Goal: Task Accomplishment & Management: Use online tool/utility

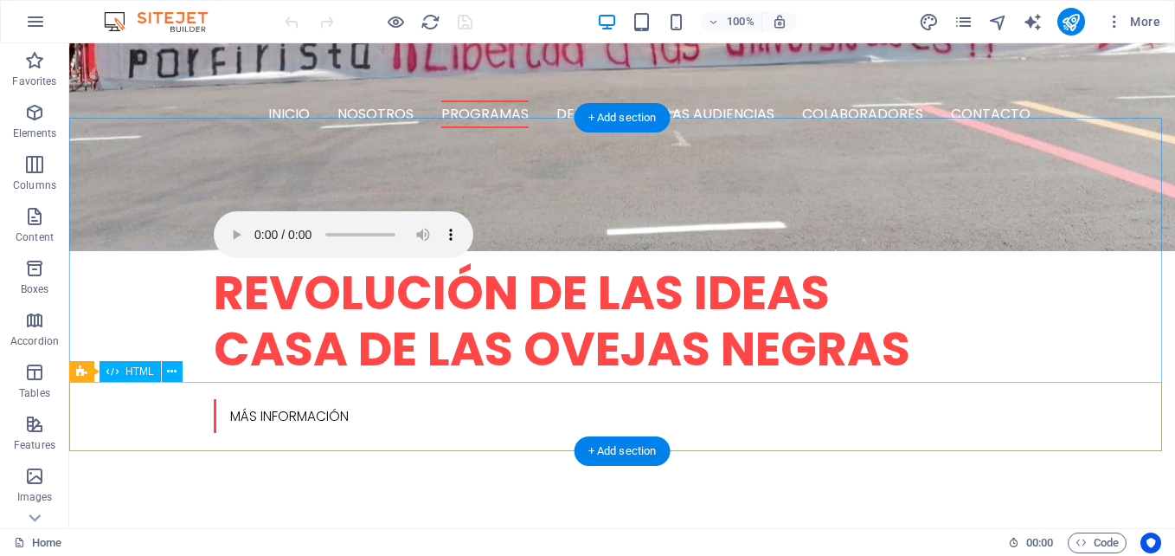
scroll to position [779, 0]
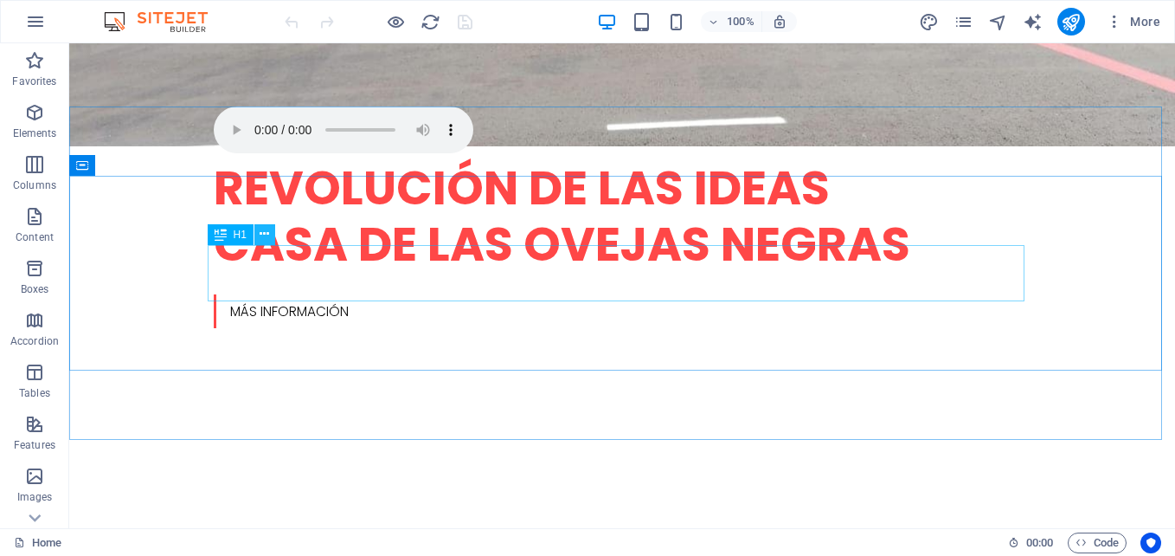
click at [272, 237] on button at bounding box center [264, 234] width 21 height 21
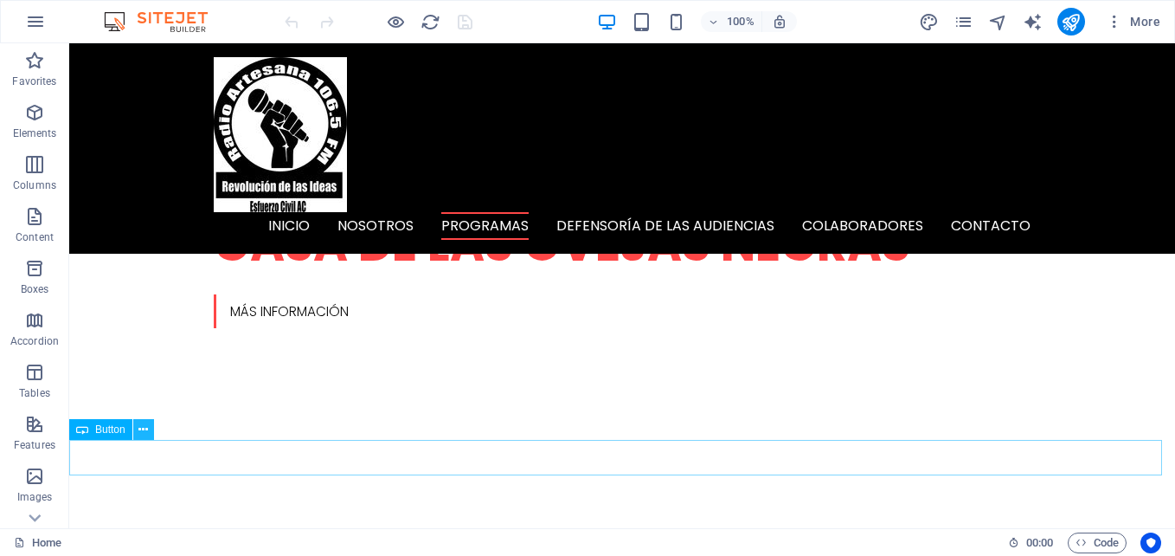
click at [142, 428] on icon at bounding box center [143, 430] width 10 height 18
click at [965, 20] on icon "pages" at bounding box center [964, 22] width 20 height 20
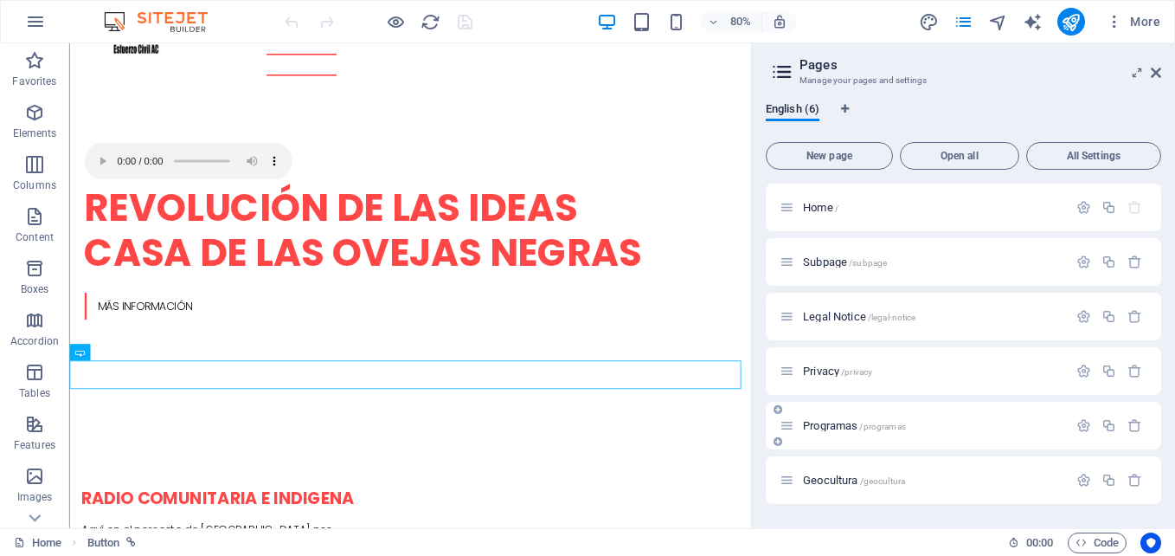
click at [846, 424] on span "Programas /programas" at bounding box center [854, 425] width 103 height 13
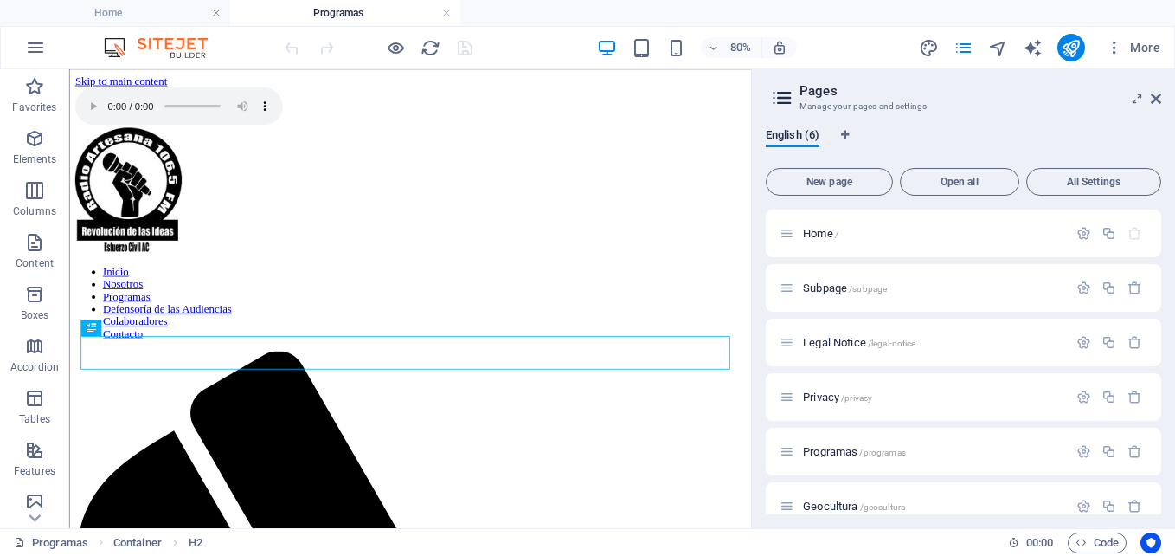
scroll to position [0, 0]
click at [1157, 97] on icon at bounding box center [1156, 99] width 10 height 14
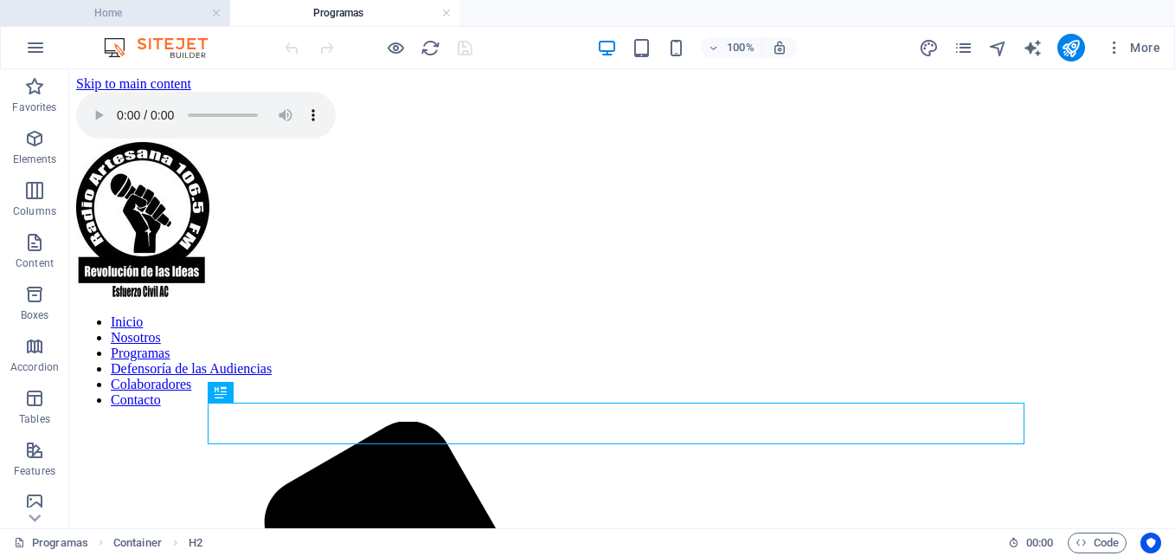
click at [157, 10] on h4 "Home" at bounding box center [115, 12] width 230 height 19
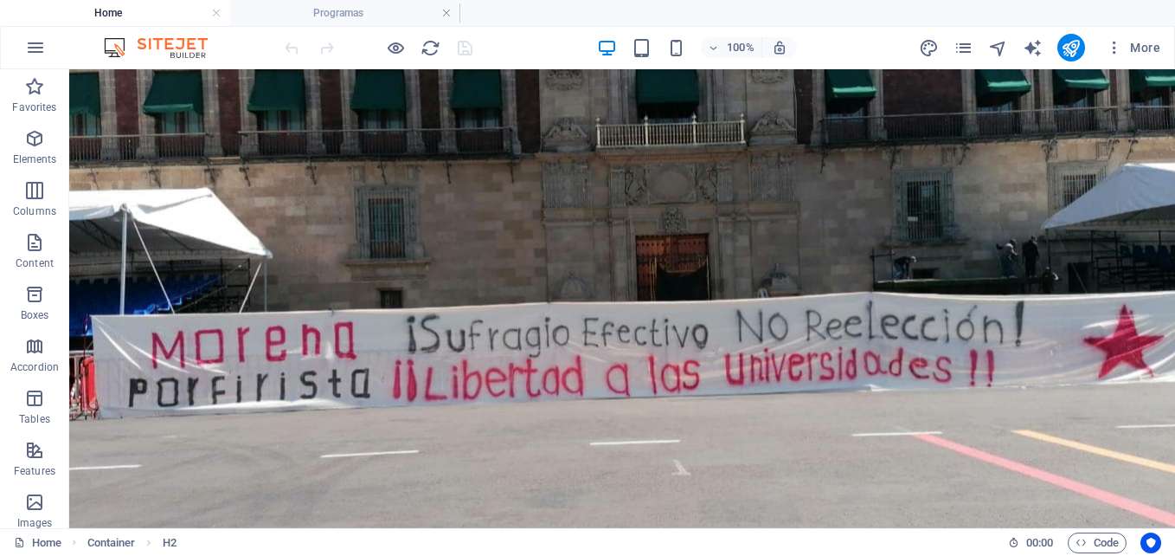
scroll to position [800, 0]
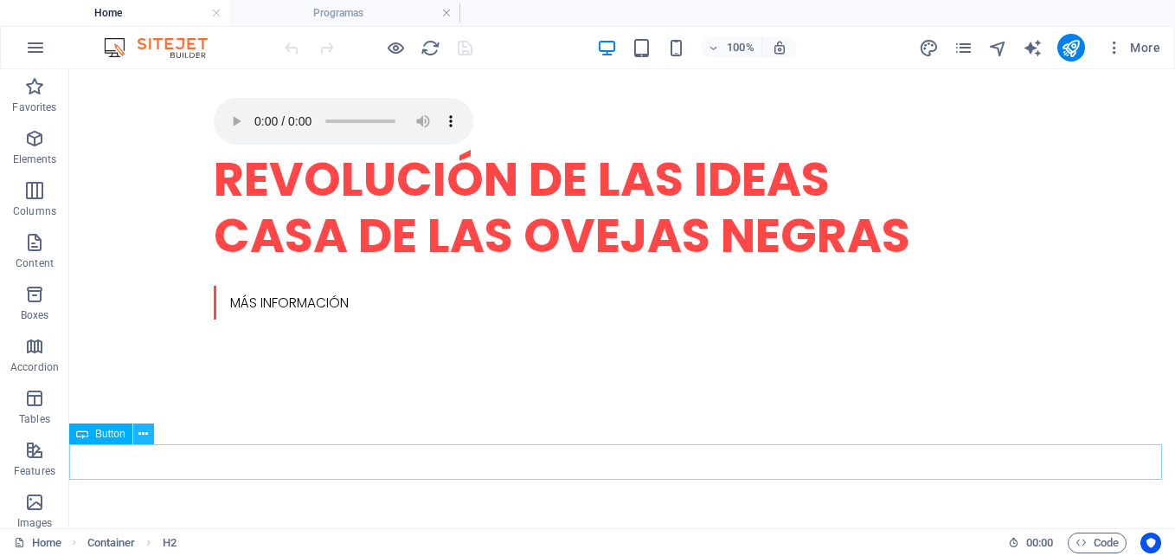
click at [145, 432] on icon at bounding box center [143, 434] width 10 height 18
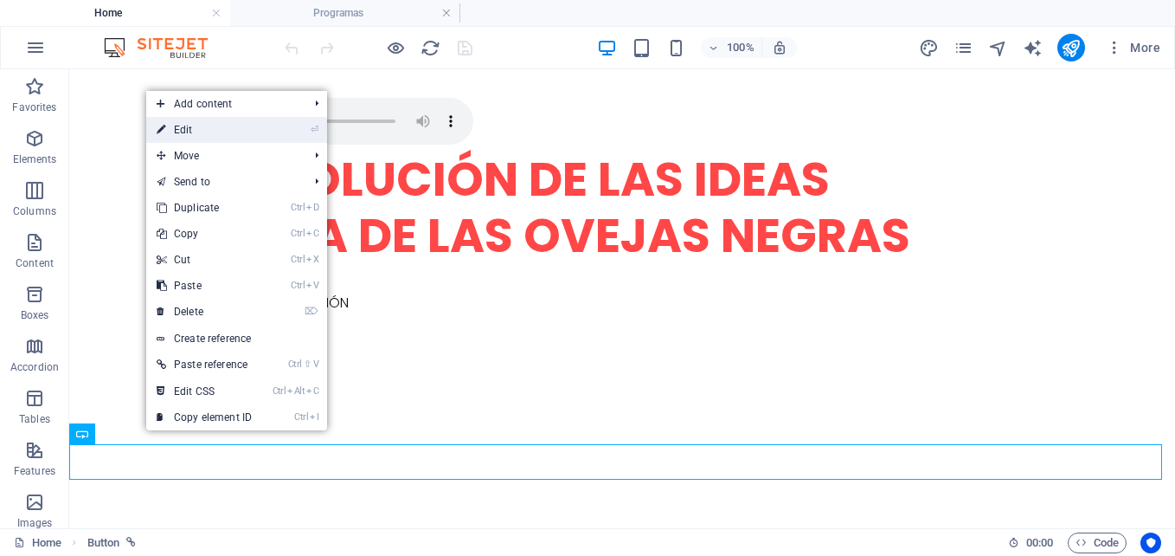
click at [186, 135] on link "⏎ Edit" at bounding box center [204, 130] width 116 height 26
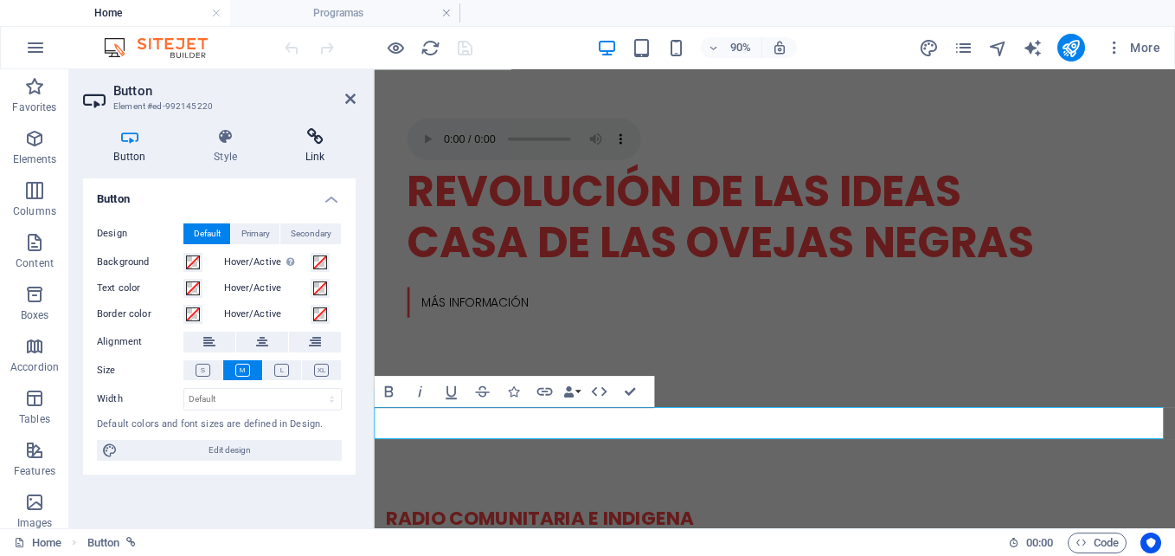
click at [318, 139] on icon at bounding box center [314, 136] width 81 height 17
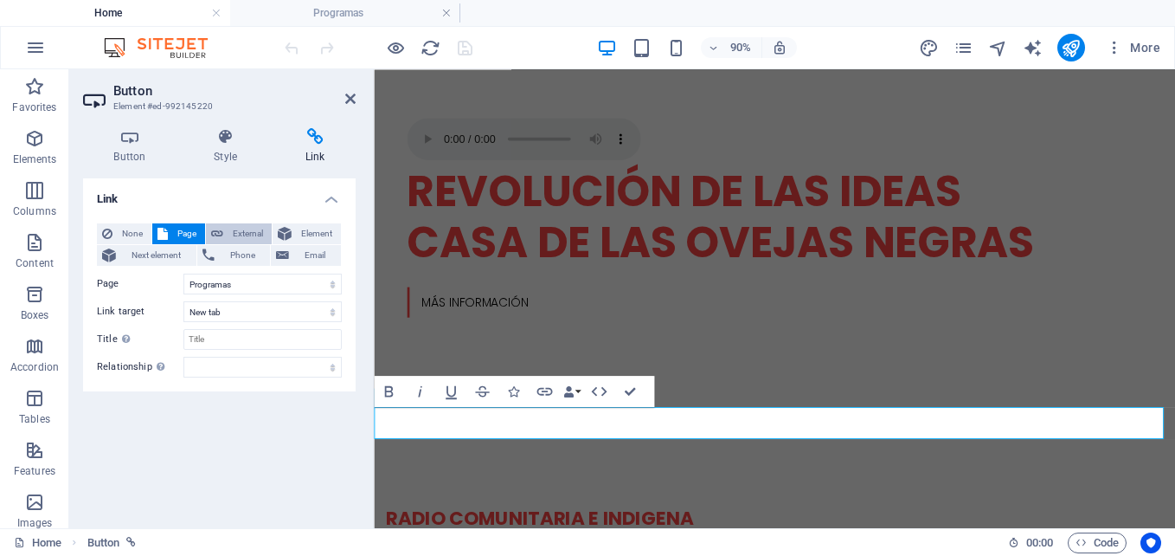
click at [247, 239] on span "External" at bounding box center [247, 233] width 38 height 21
click at [350, 100] on icon at bounding box center [350, 99] width 10 height 14
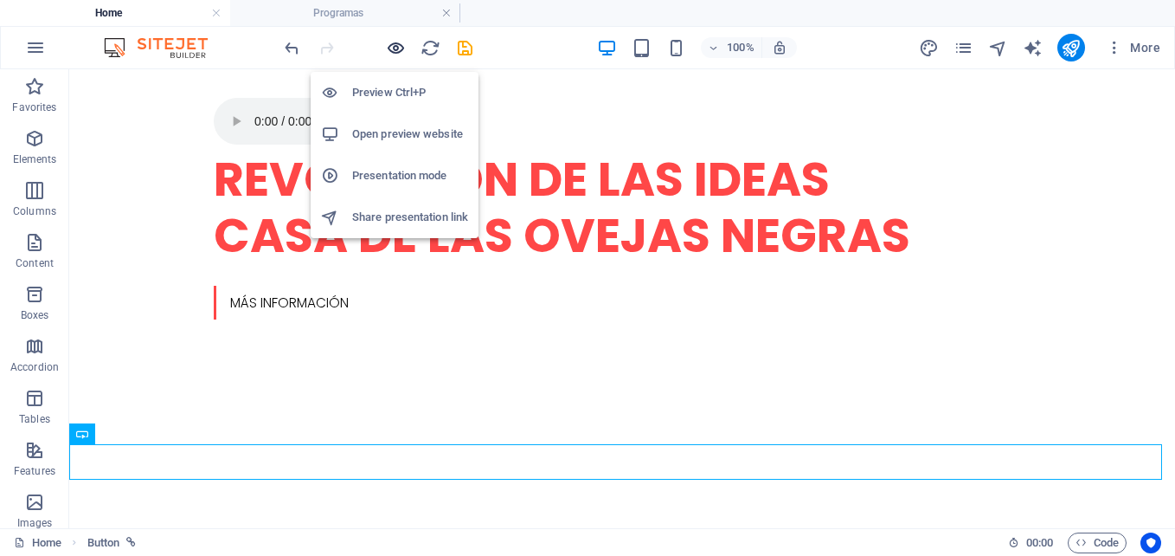
click at [402, 47] on icon "button" at bounding box center [396, 48] width 20 height 20
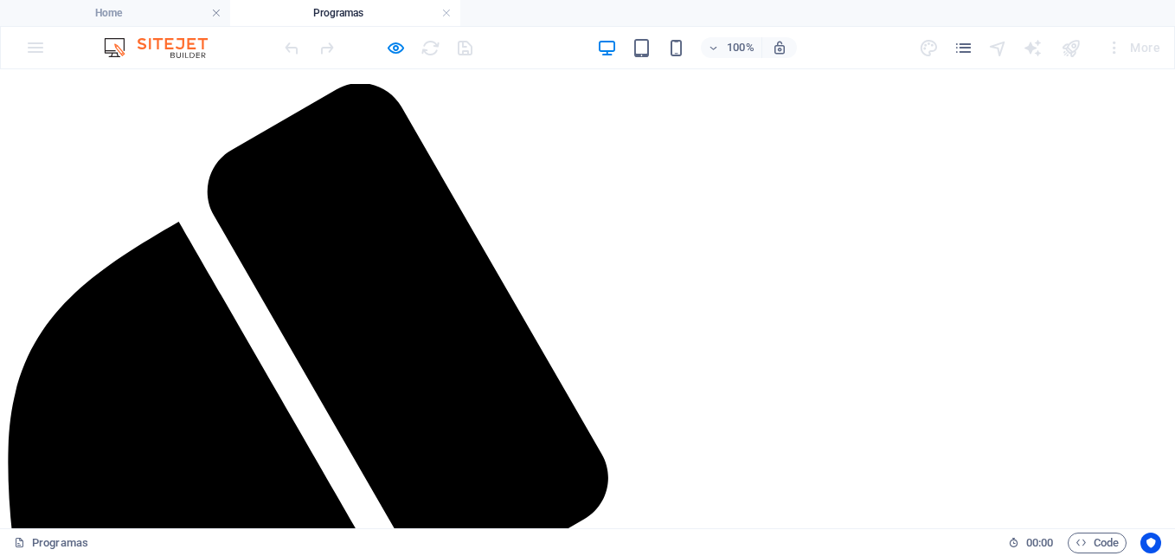
scroll to position [433, 0]
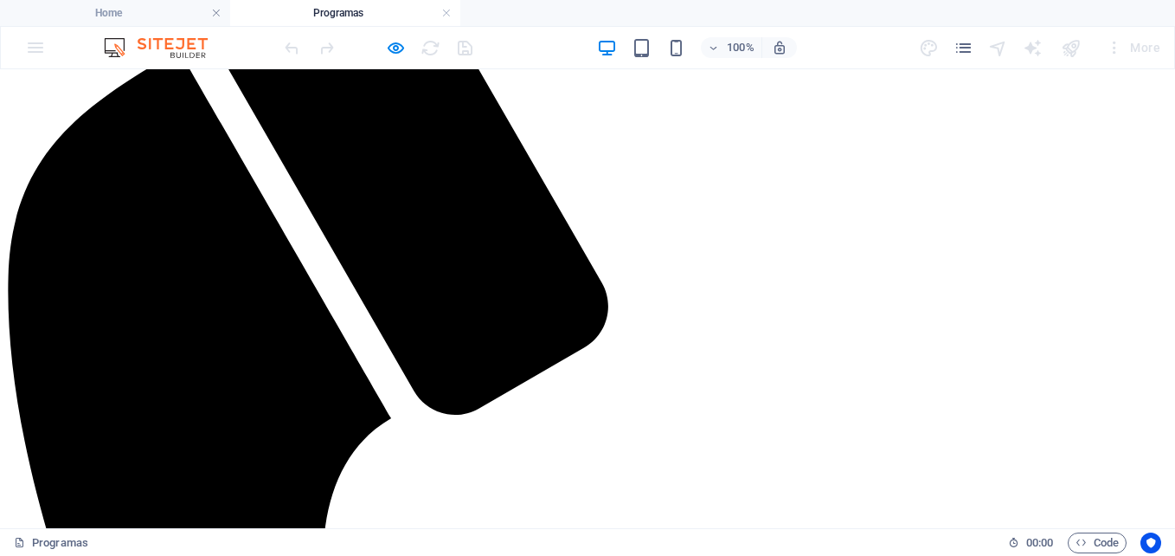
scroll to position [606, 0]
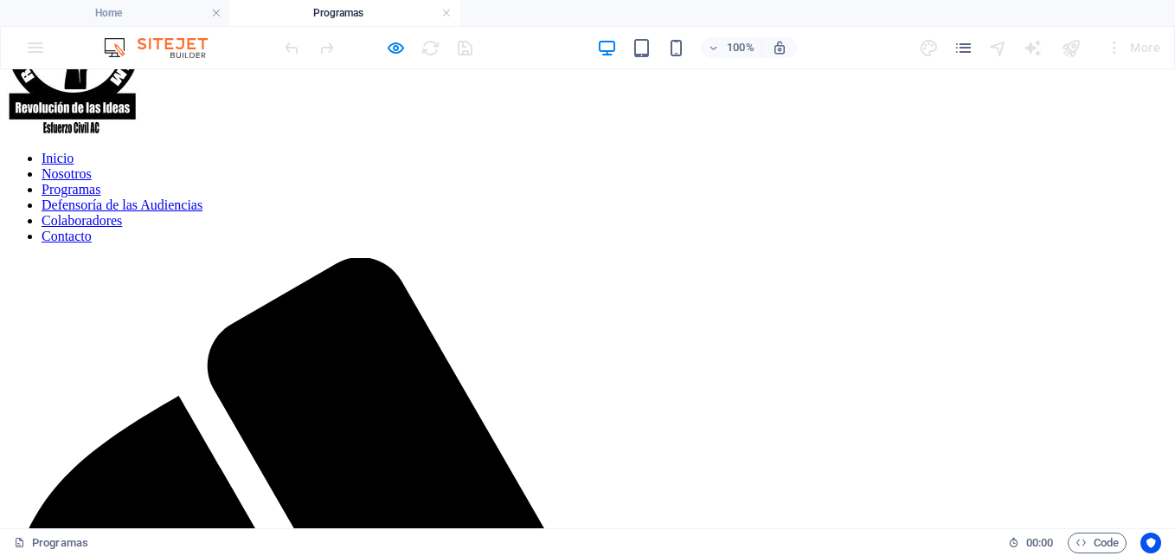
scroll to position [250, 0]
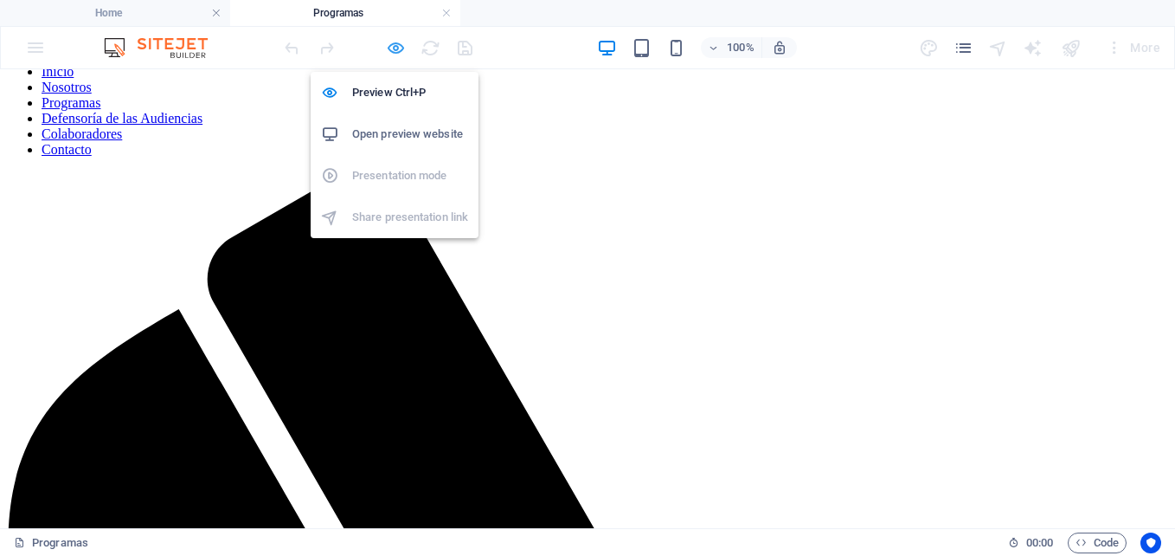
click at [397, 50] on icon "button" at bounding box center [396, 48] width 20 height 20
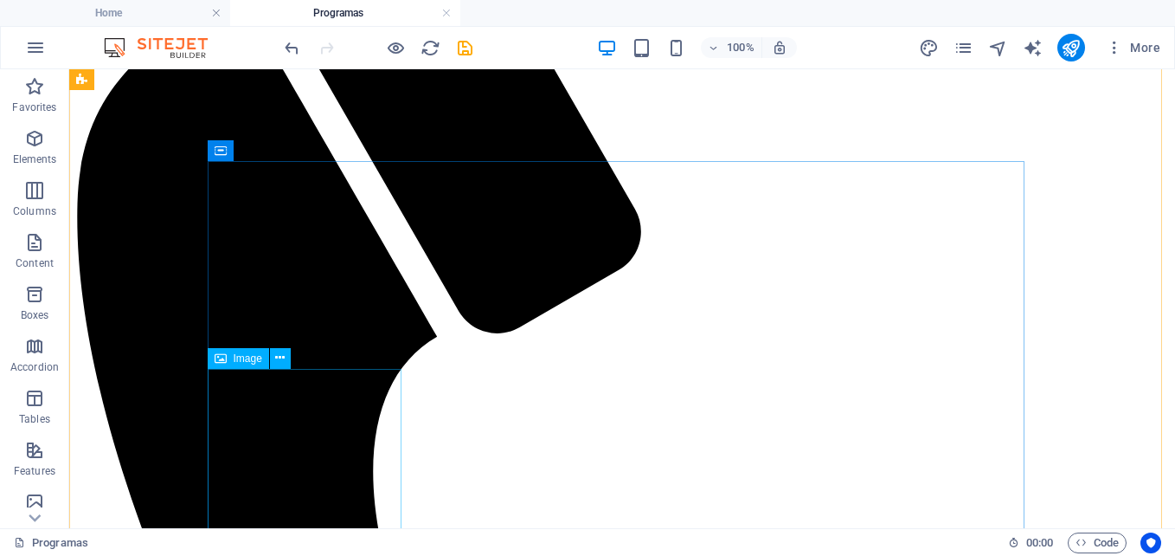
scroll to position [596, 0]
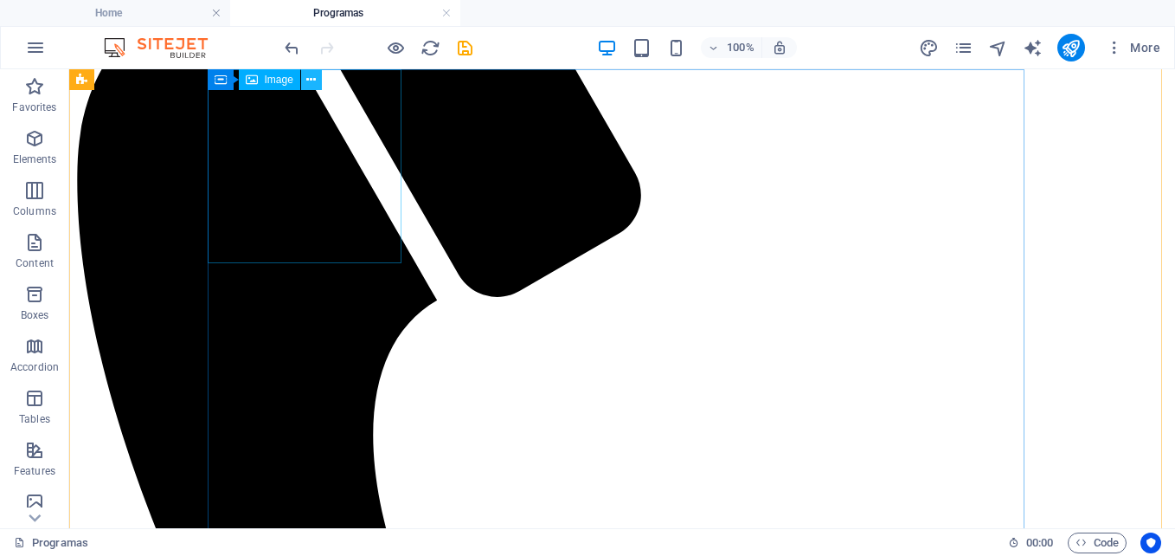
click at [305, 80] on button at bounding box center [311, 79] width 21 height 21
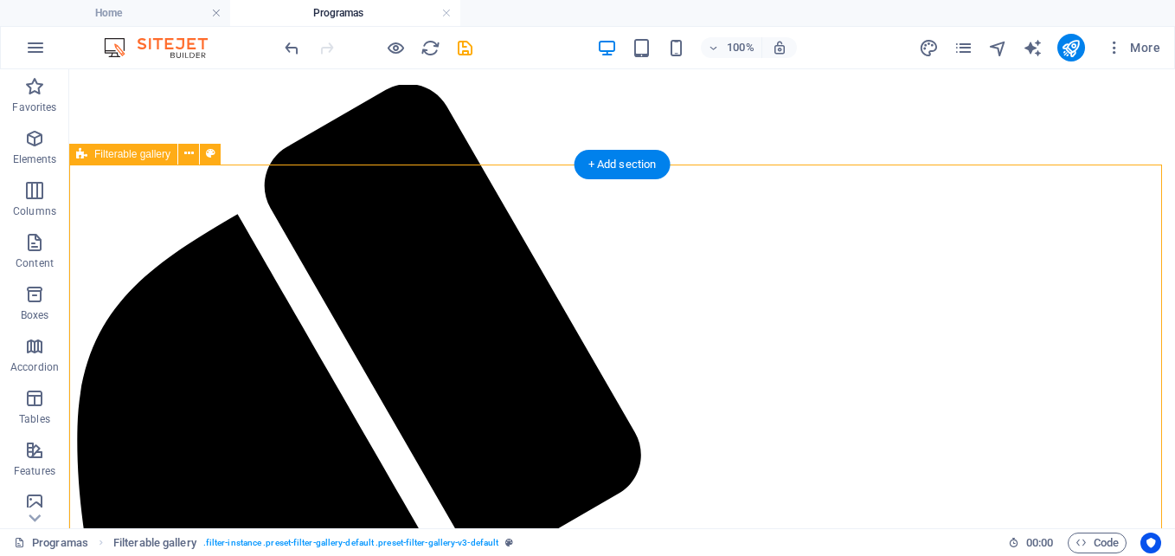
scroll to position [423, 0]
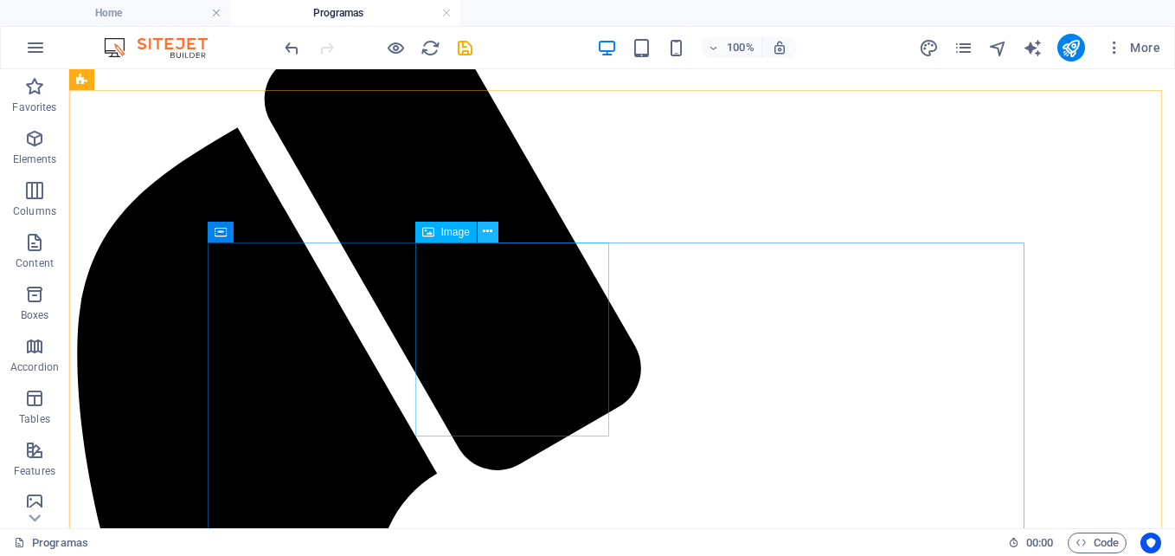
click at [490, 233] on icon at bounding box center [488, 231] width 10 height 18
